Goal: Navigation & Orientation: Find specific page/section

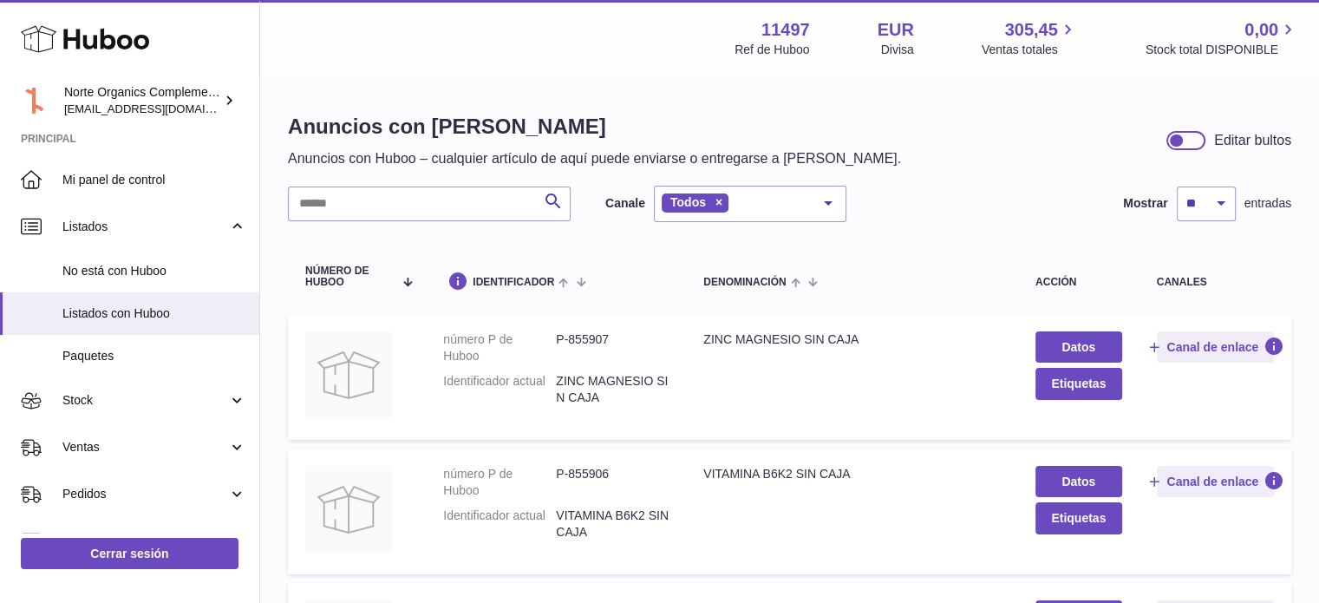
click at [490, 186] on div "Buscar" at bounding box center [429, 203] width 283 height 35
click at [156, 307] on span "Listados con Huboo" at bounding box center [154, 313] width 184 height 16
click at [153, 275] on span "No está con Huboo" at bounding box center [154, 271] width 184 height 16
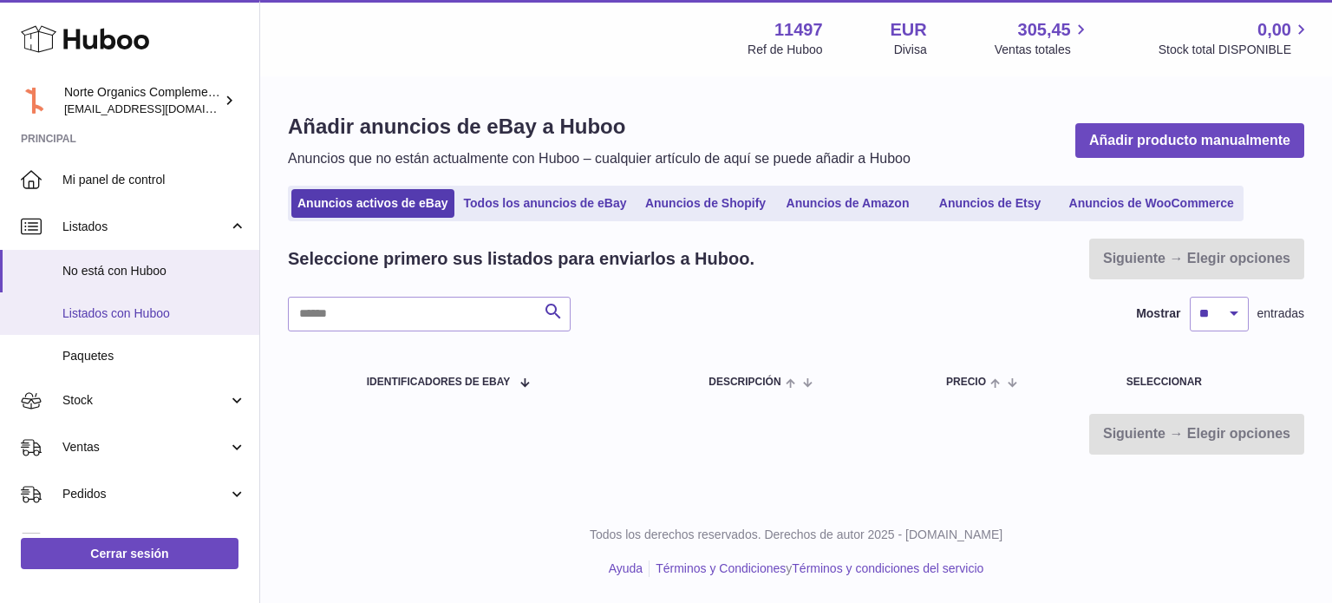
click at [155, 323] on link "Listados con Huboo" at bounding box center [129, 313] width 259 height 42
